Goal: Information Seeking & Learning: Check status

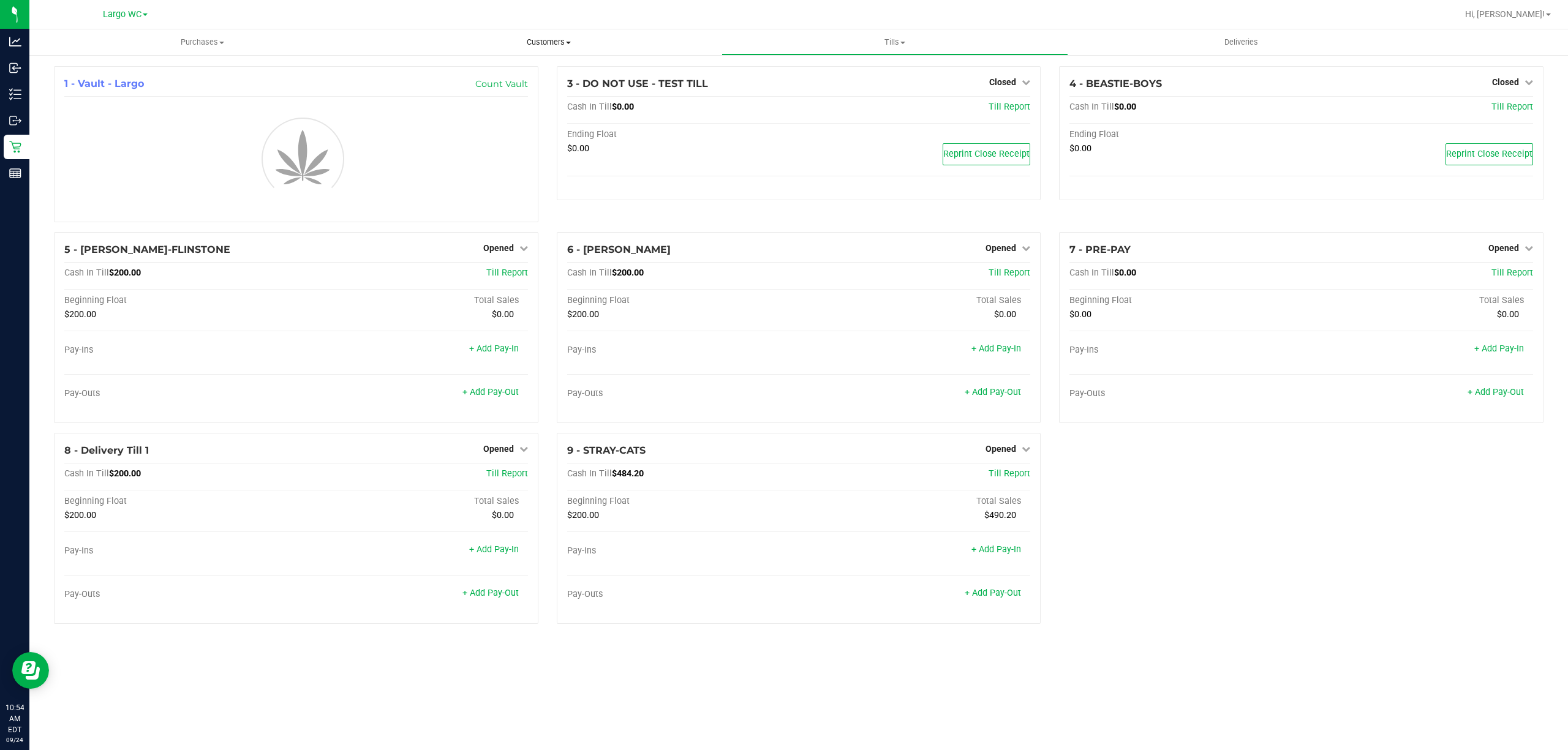
click at [525, 44] on span "Customers" at bounding box center [548, 42] width 345 height 11
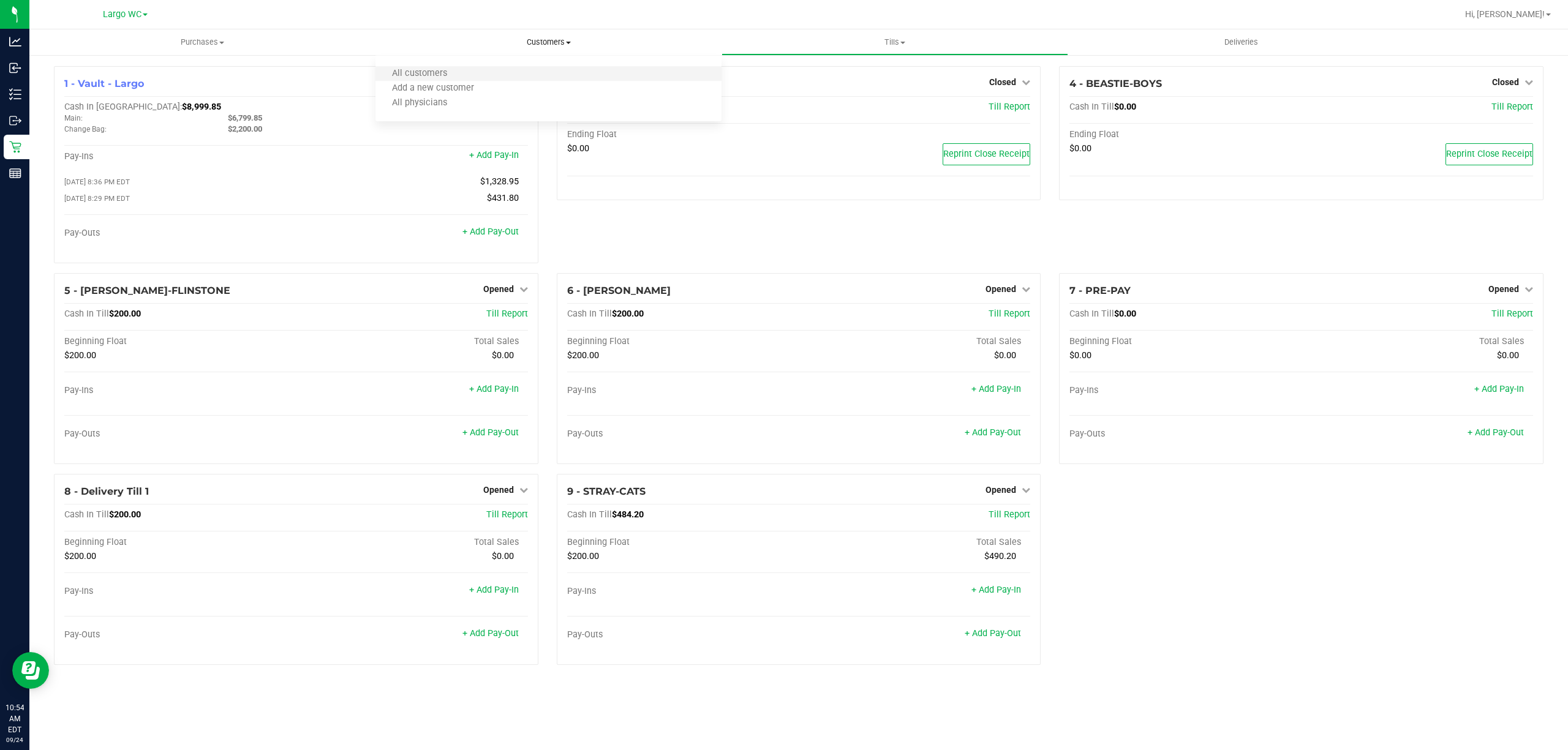
click at [490, 69] on li "All customers" at bounding box center [548, 74] width 346 height 15
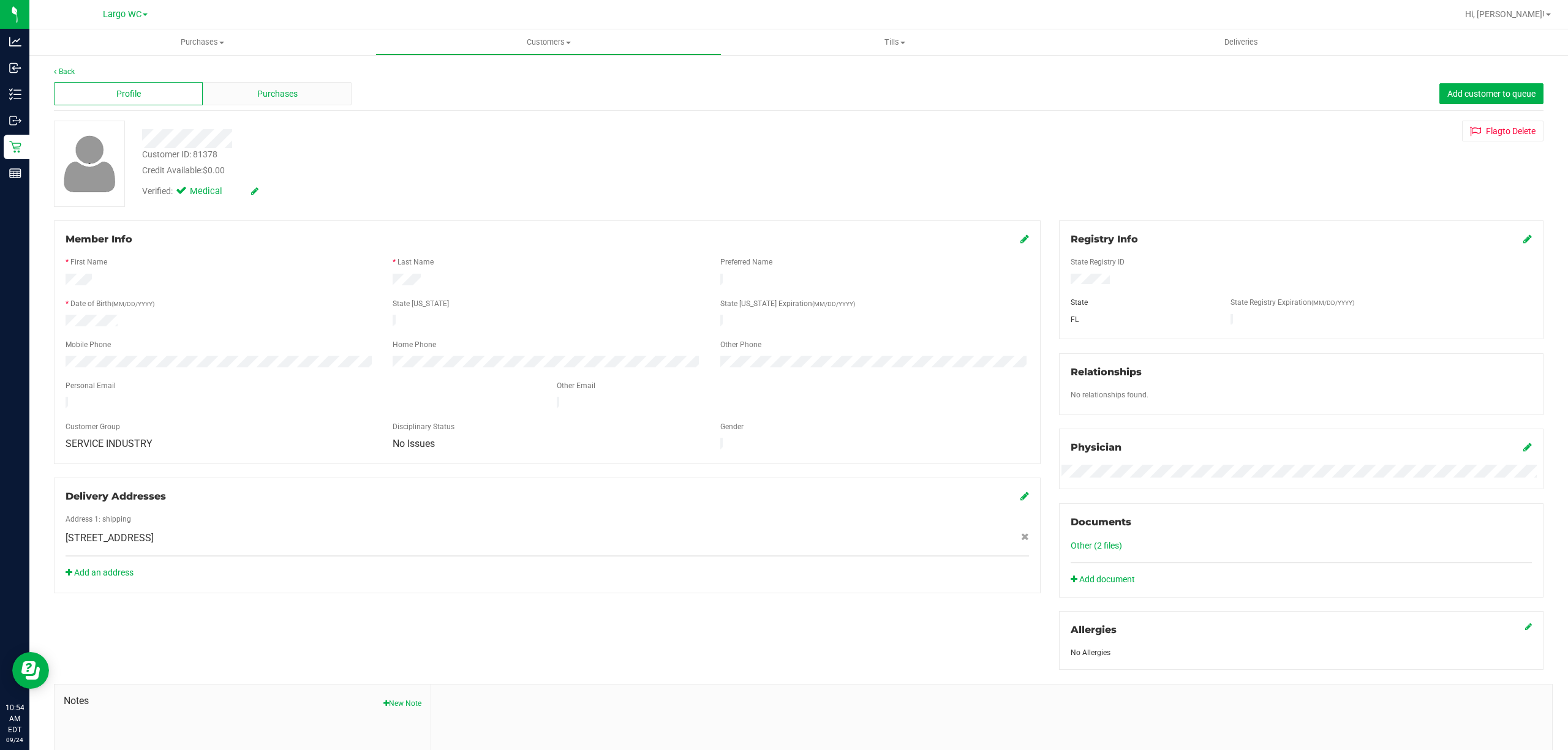
click at [252, 96] on div "Purchases" at bounding box center [277, 93] width 149 height 23
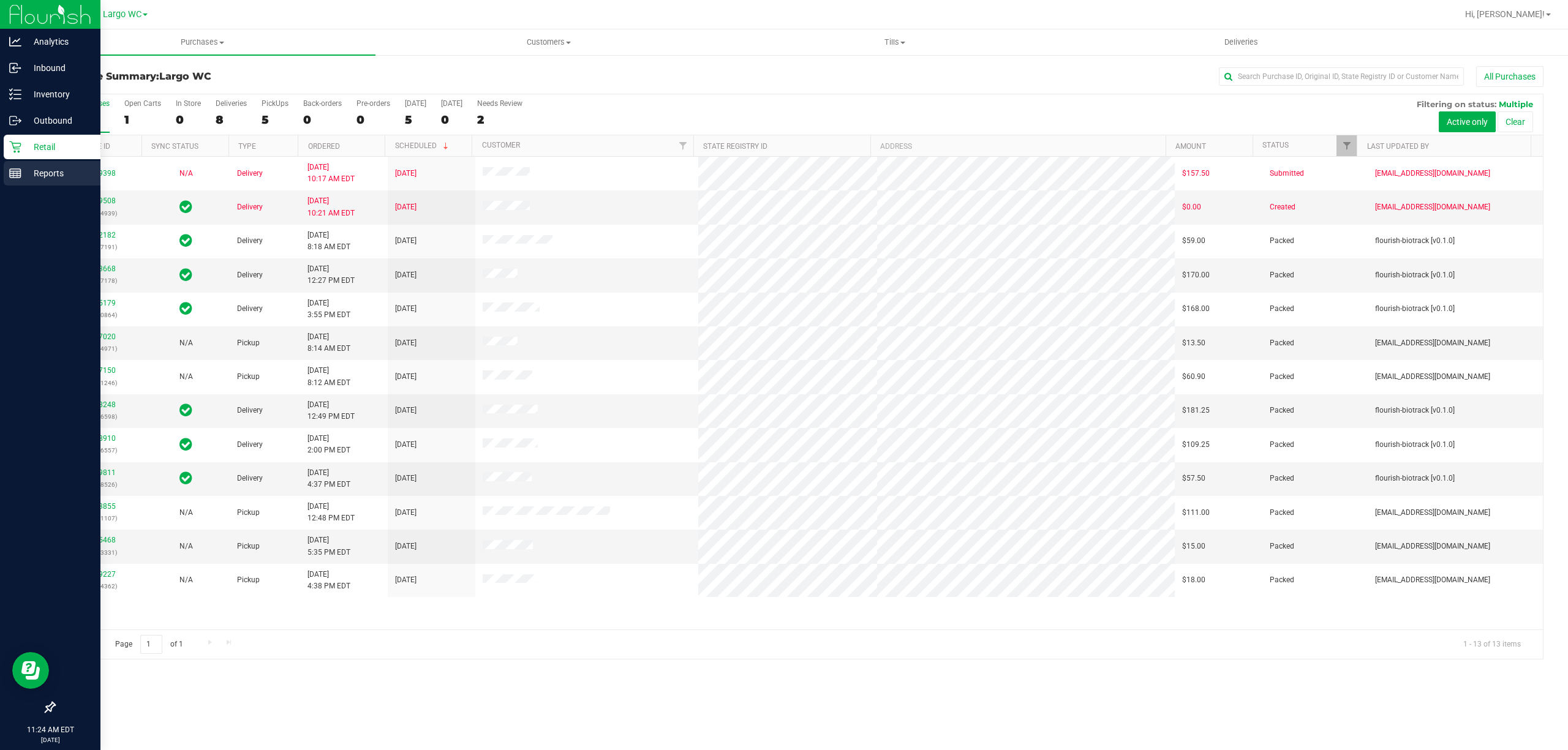
click at [15, 174] on line at bounding box center [15, 174] width 11 height 0
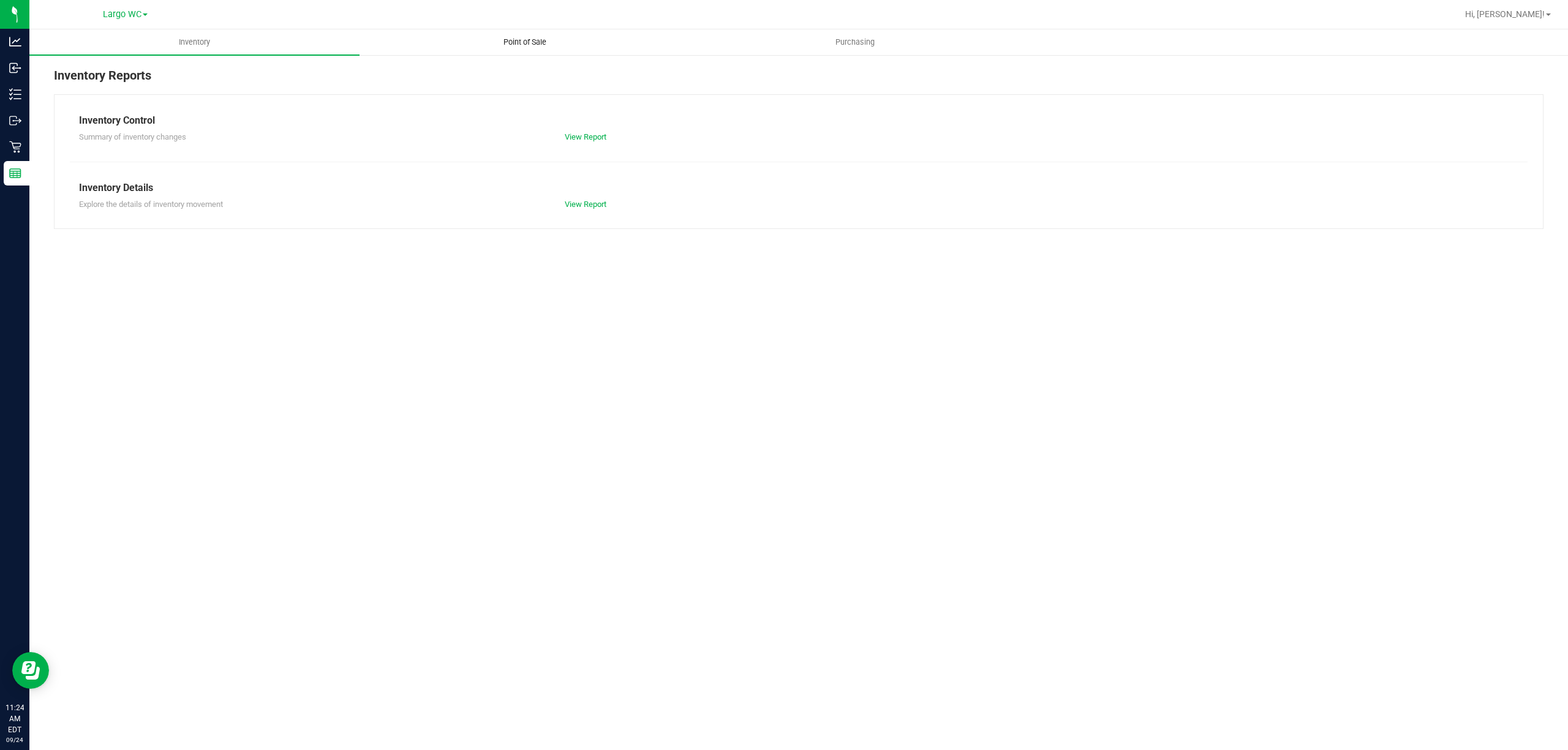
click at [510, 47] on span "Point of Sale" at bounding box center [524, 42] width 76 height 11
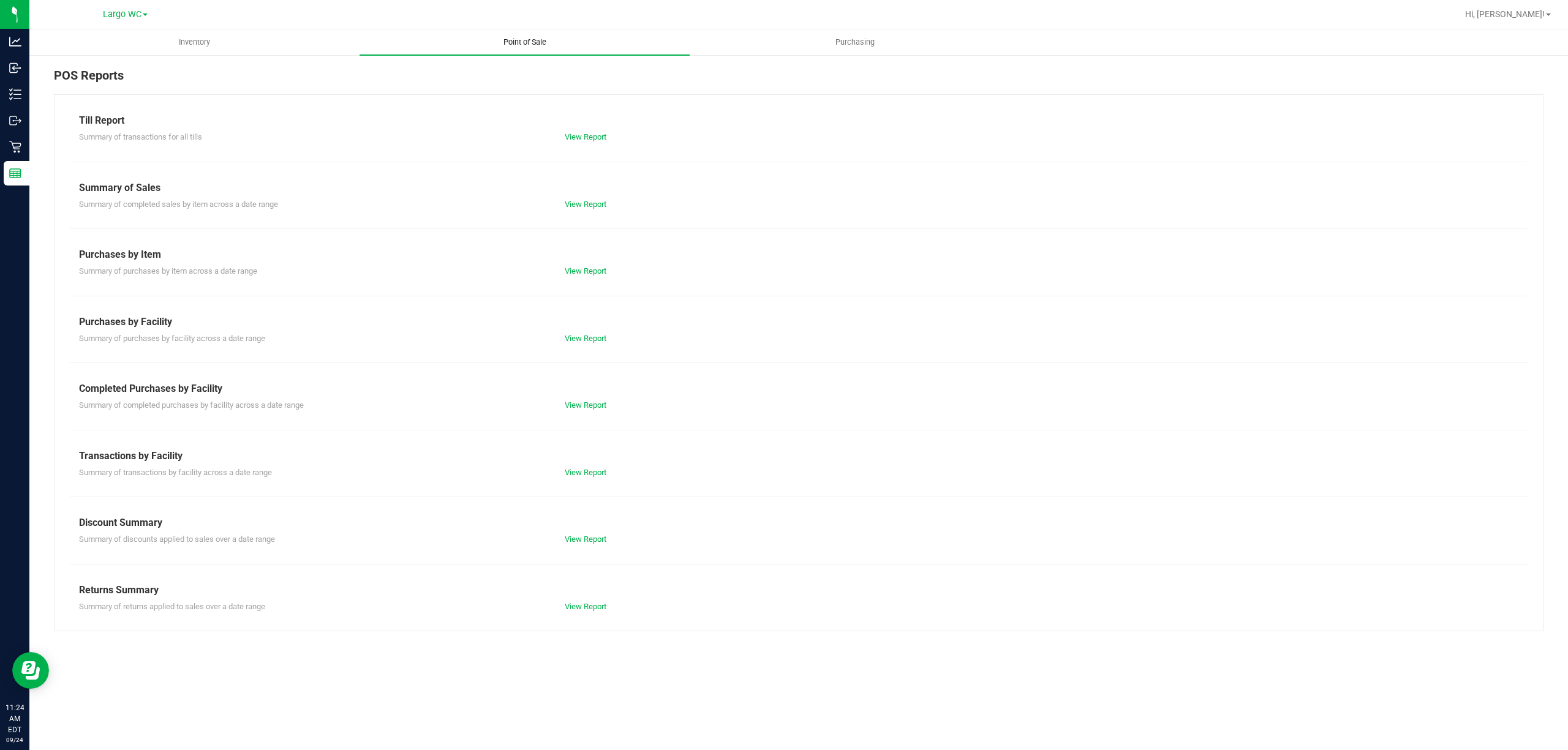
click at [584, 408] on link "View Report" at bounding box center [585, 404] width 42 height 9
